Goal: Feedback & Contribution: Submit feedback/report problem

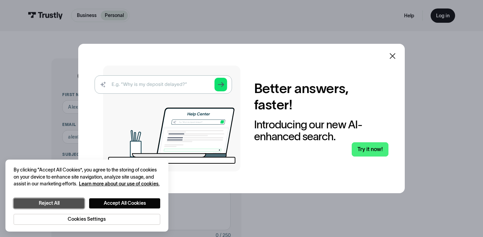
click at [76, 205] on button "Reject All" at bounding box center [49, 204] width 71 height 10
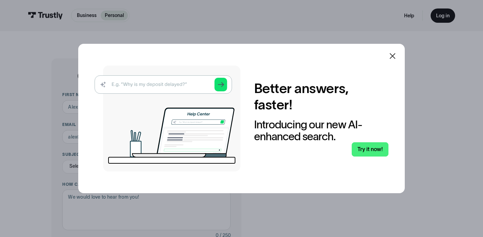
click at [392, 56] on icon at bounding box center [393, 56] width 6 height 6
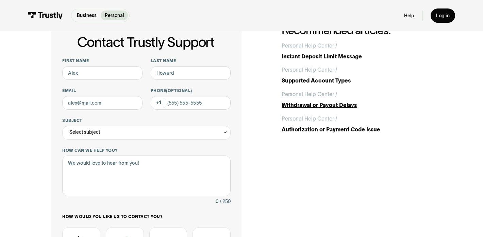
scroll to position [34, 0]
click at [132, 75] on input "First name" at bounding box center [102, 74] width 80 height 14
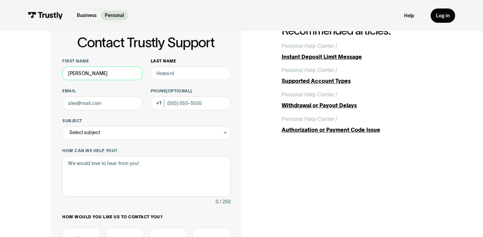
type input "[PERSON_NAME]"
click at [177, 70] on input "Last name" at bounding box center [191, 74] width 80 height 14
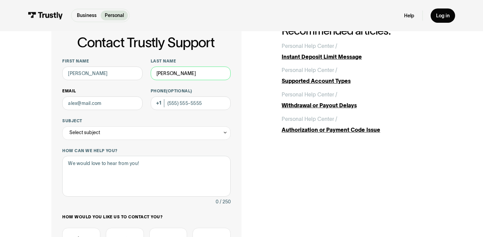
type input "[PERSON_NAME]"
click at [116, 108] on input "Email" at bounding box center [102, 104] width 80 height 14
type input "[EMAIL_ADDRESS][DOMAIN_NAME]"
click at [94, 132] on div "Select subject" at bounding box center [84, 133] width 31 height 8
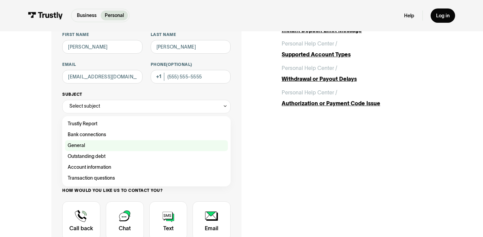
scroll to position [61, 0]
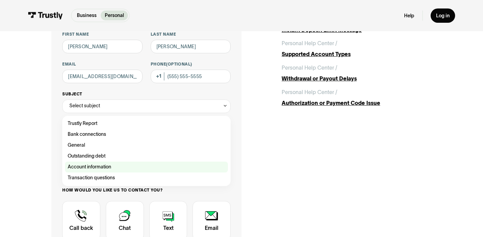
click at [111, 170] on div "Contact Trustly Support" at bounding box center [146, 167] width 163 height 11
type input "**********"
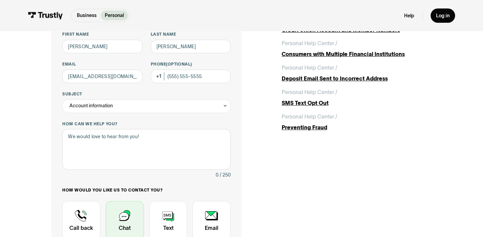
click at [129, 218] on div "Contact Trustly Support" at bounding box center [125, 220] width 38 height 39
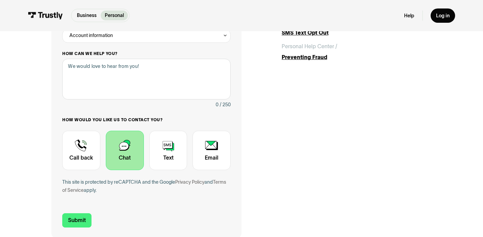
scroll to position [133, 0]
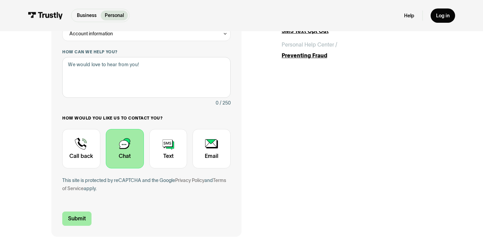
click at [75, 216] on input "Submit" at bounding box center [76, 219] width 29 height 14
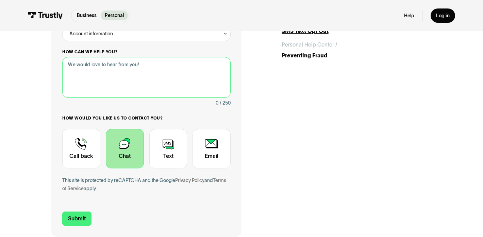
click at [110, 80] on textarea "How can we help you?" at bounding box center [146, 77] width 168 height 41
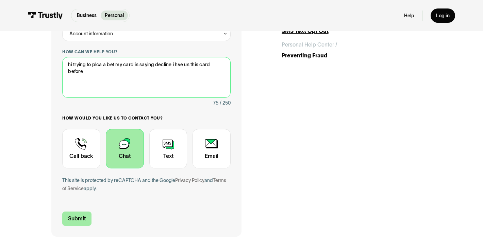
type textarea "hi trying to plca a bet my card is saying decline i hve us this card before"
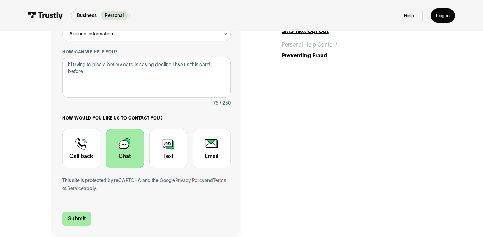
click at [82, 219] on input "Submit" at bounding box center [76, 219] width 29 height 14
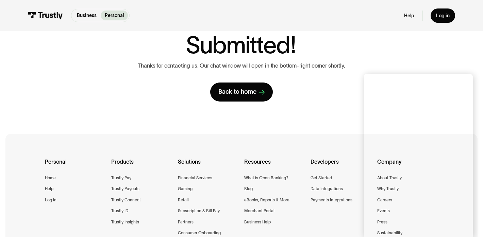
scroll to position [62, 0]
